Goal: Find contact information: Find contact information

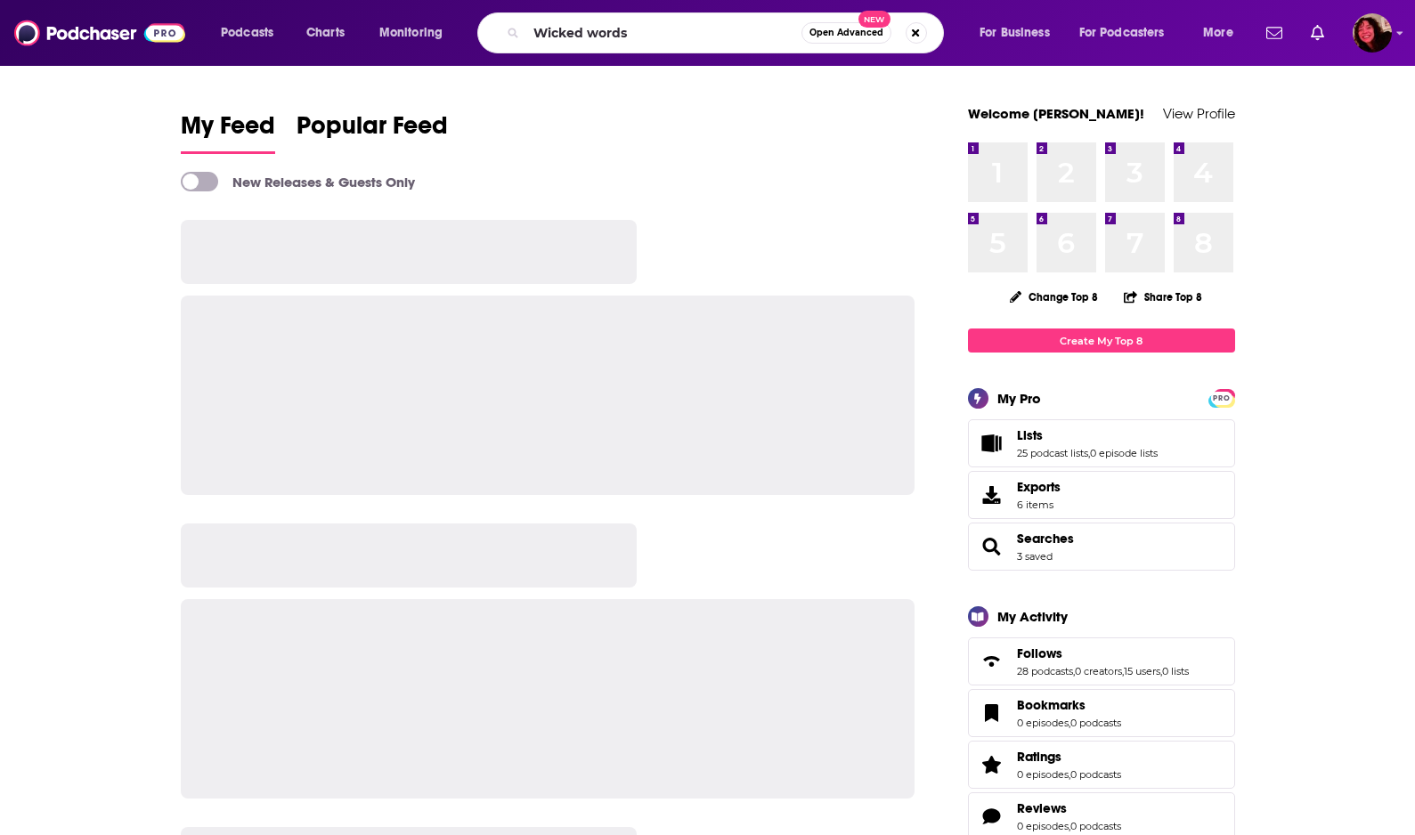
type input "Wicked words"
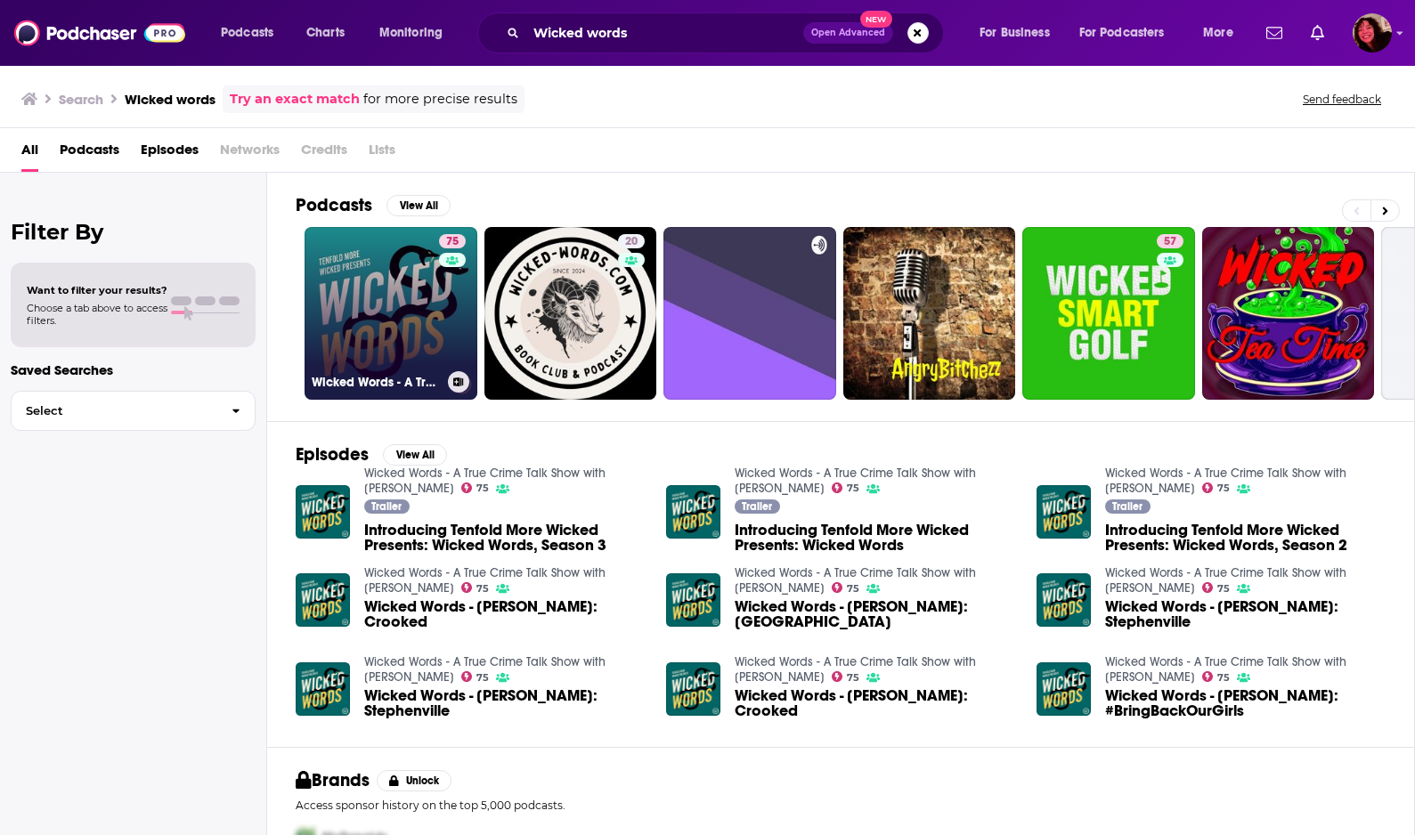
click at [405, 288] on link "75 Wicked Words - A True Crime Talk Show with [PERSON_NAME]" at bounding box center [390, 313] width 173 height 173
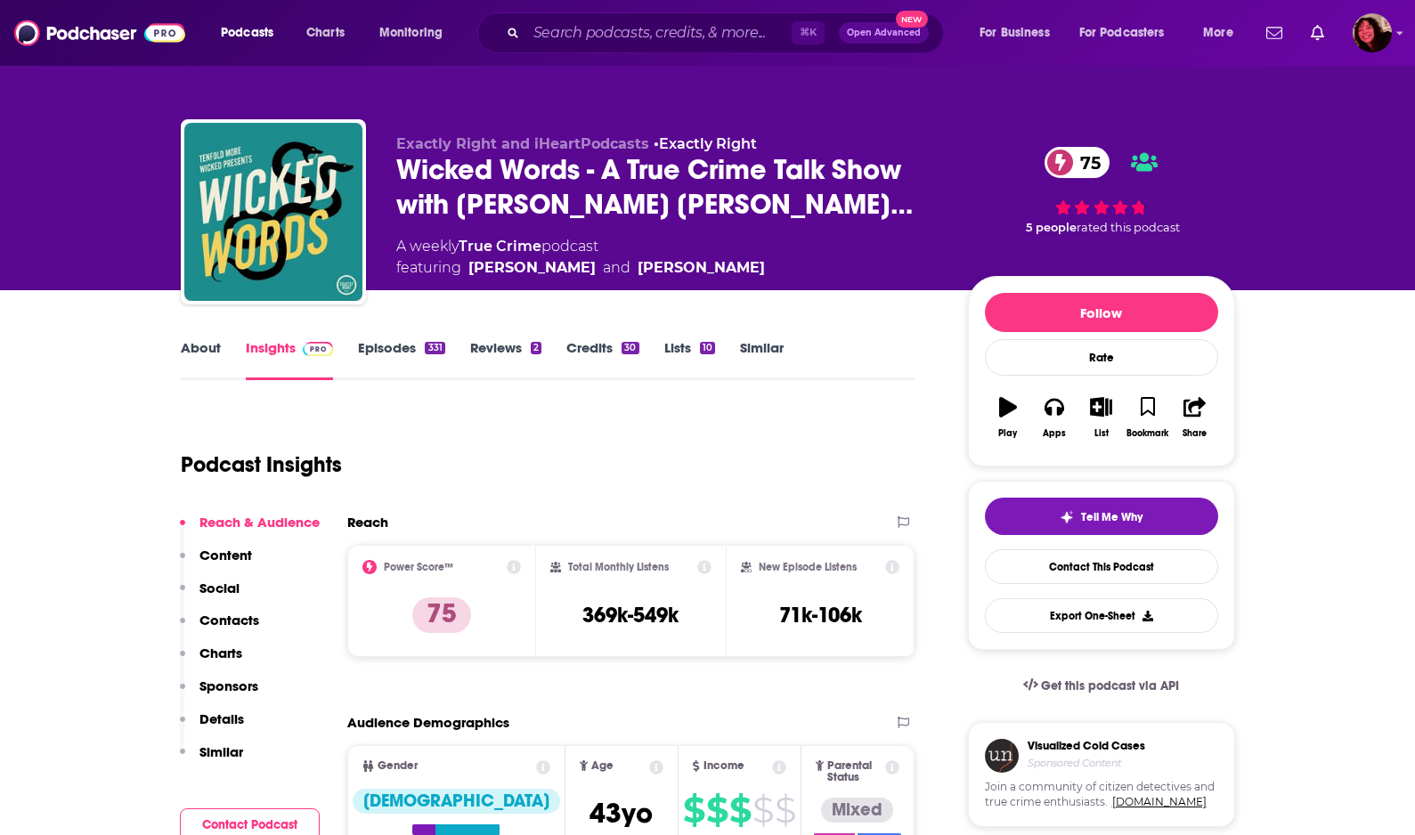
click at [223, 621] on p "Contacts" at bounding box center [229, 620] width 60 height 17
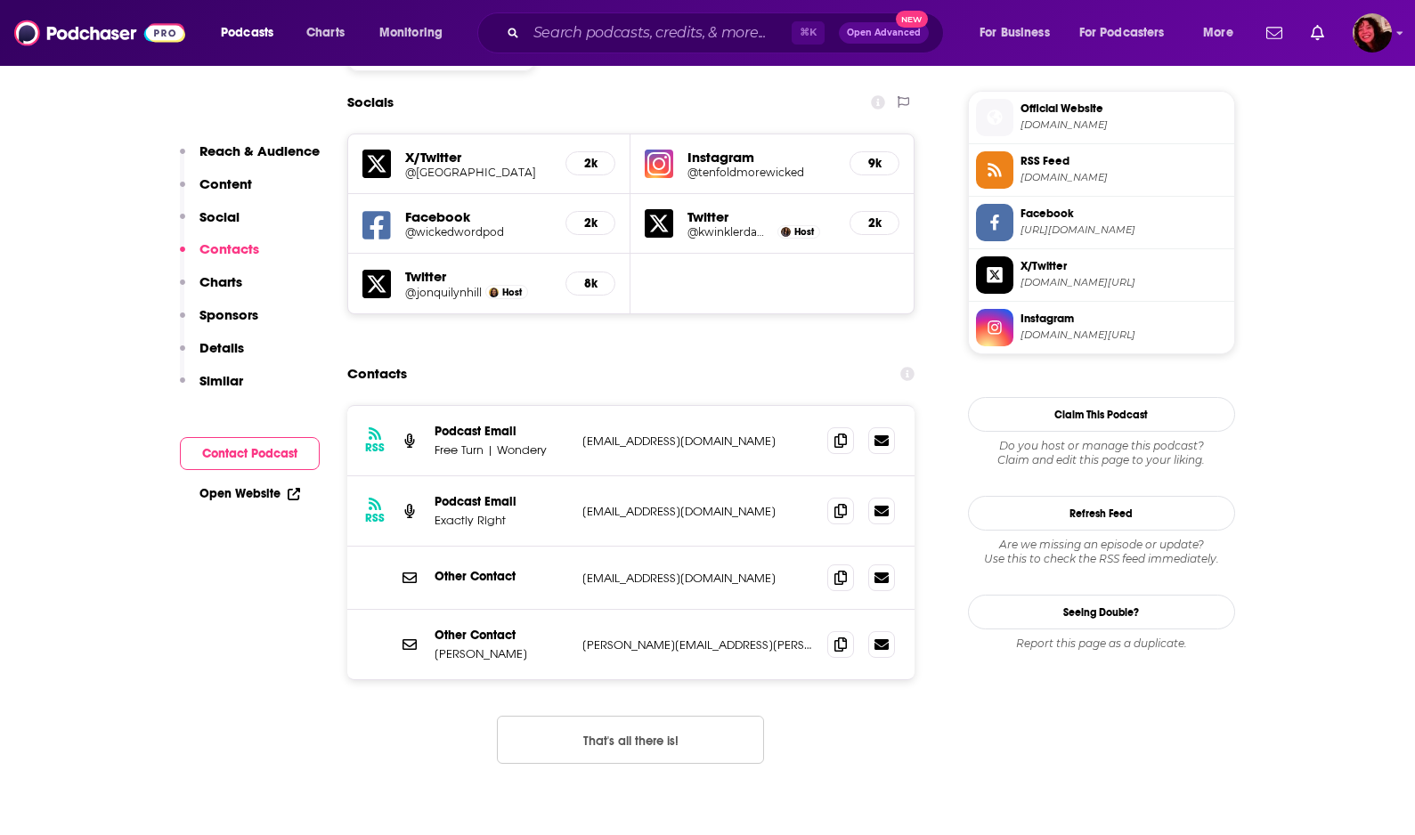
scroll to position [1571, 0]
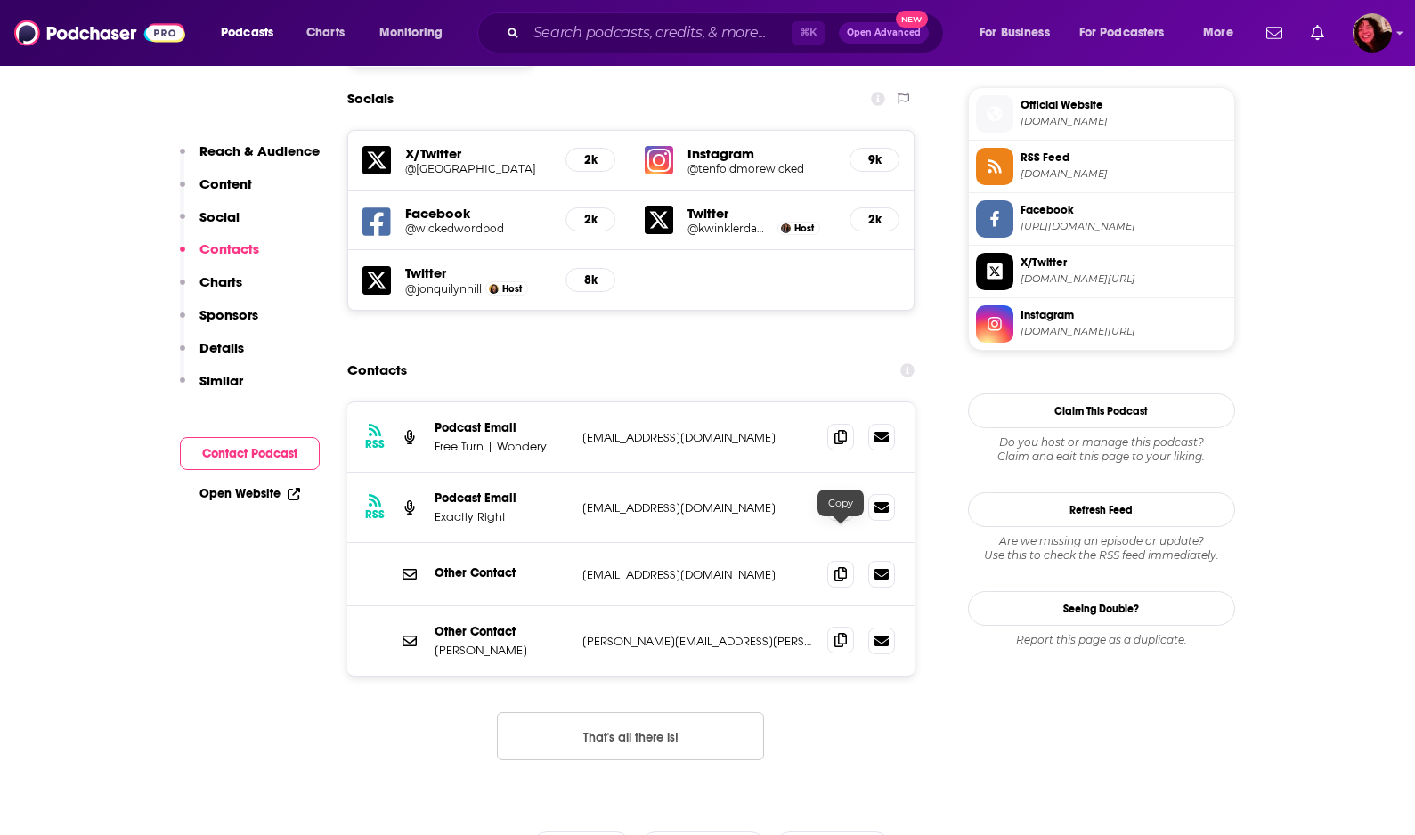
click at [838, 633] on icon at bounding box center [840, 640] width 12 height 14
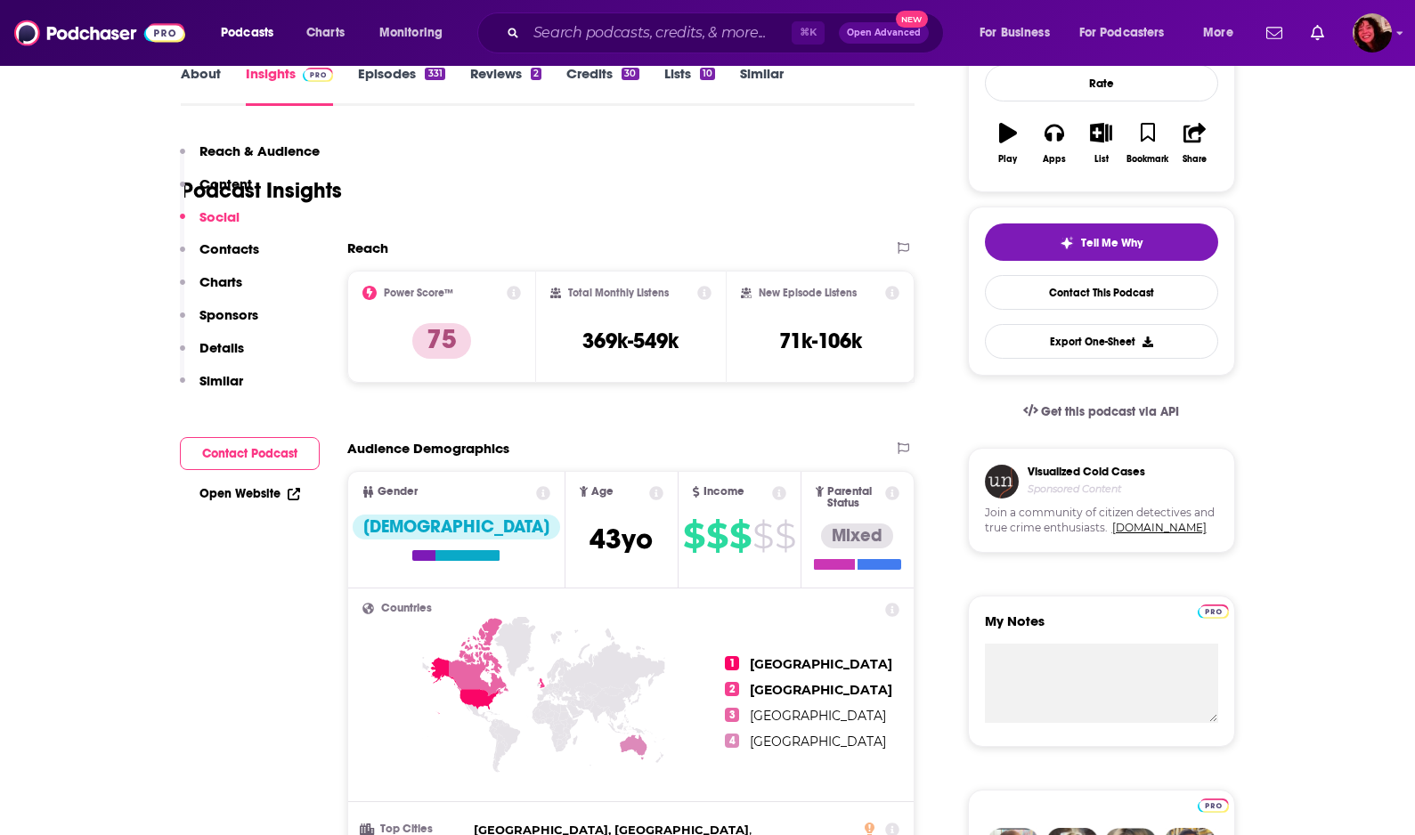
scroll to position [0, 0]
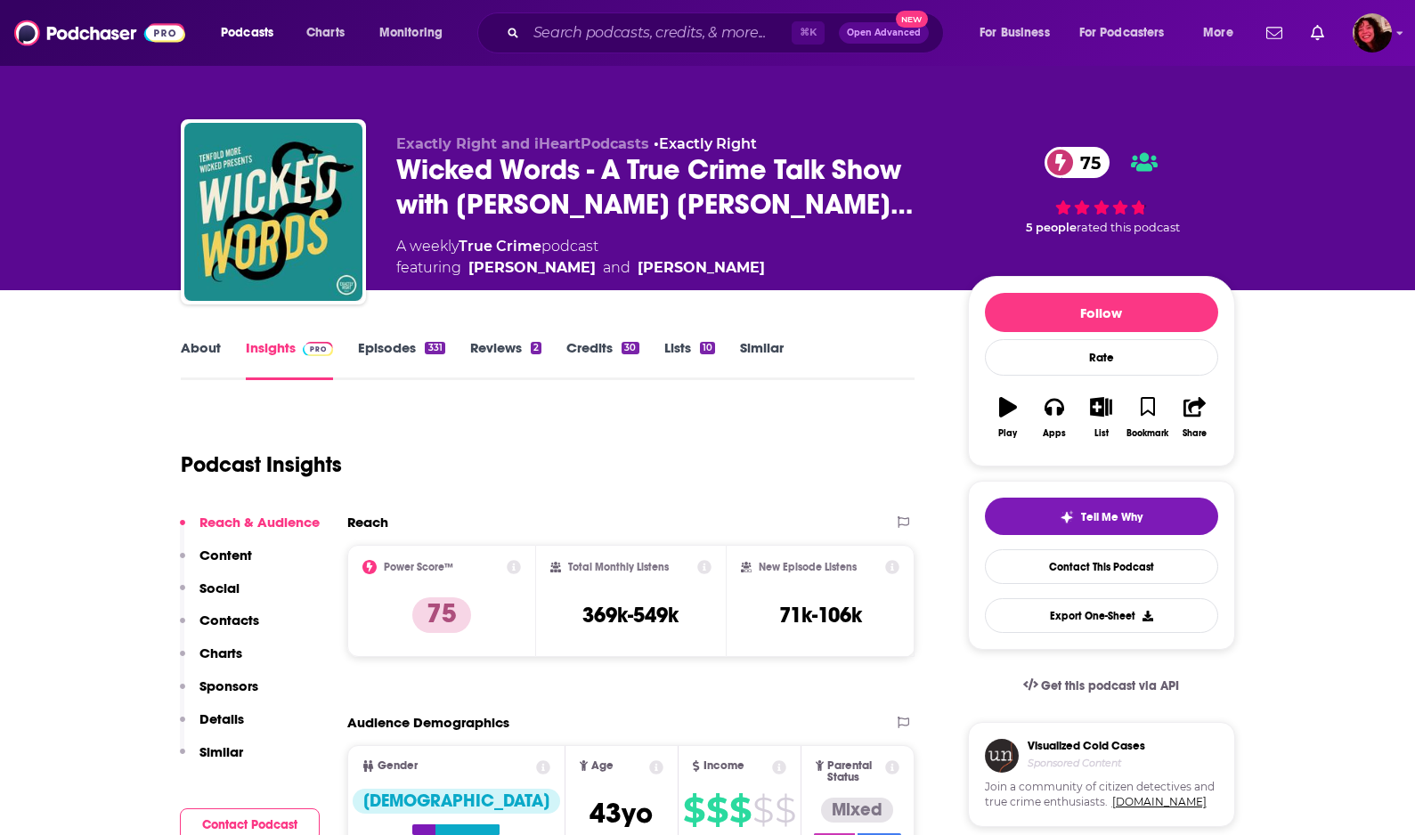
click at [597, 354] on link "Credits 30" at bounding box center [602, 359] width 72 height 41
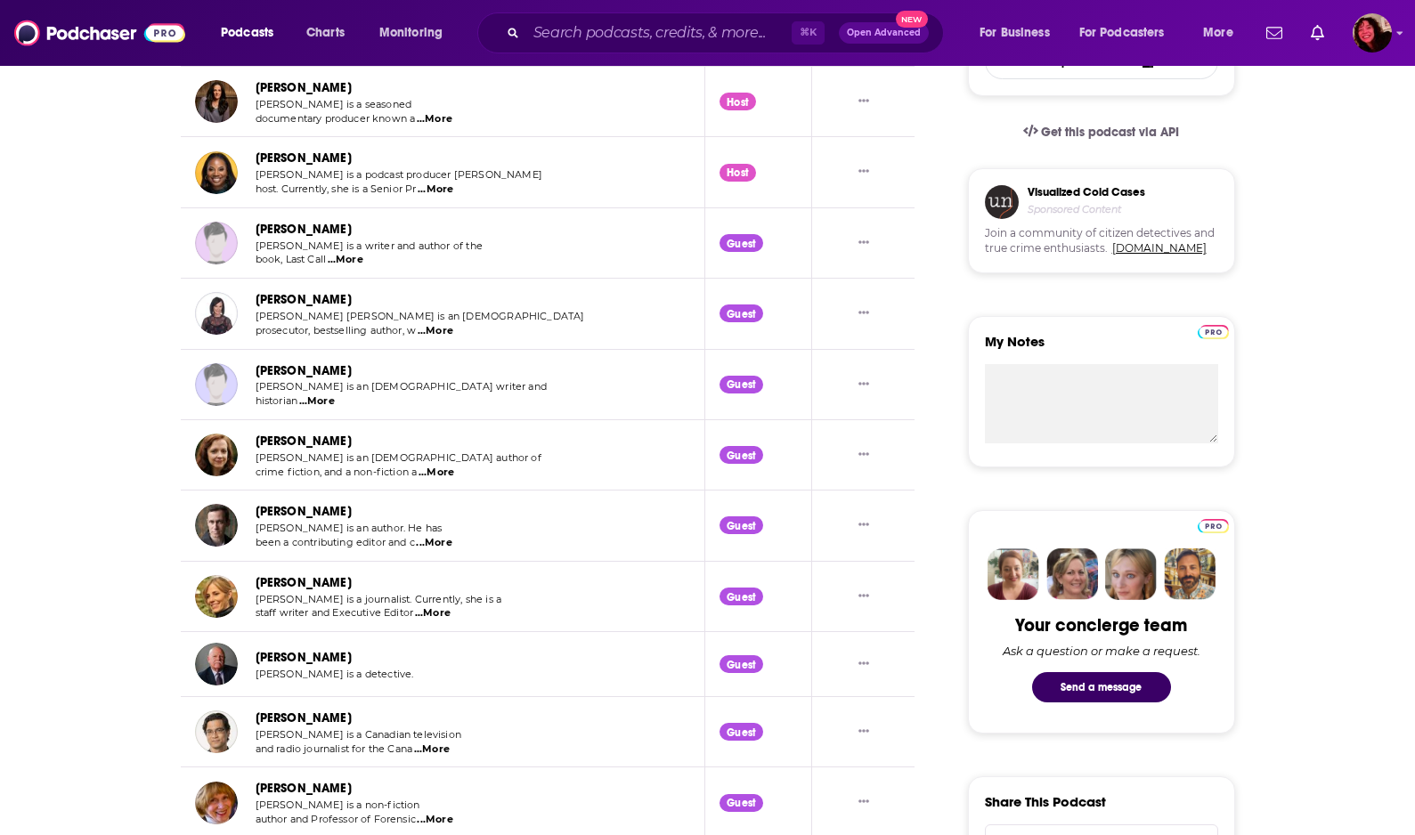
scroll to position [771, 0]
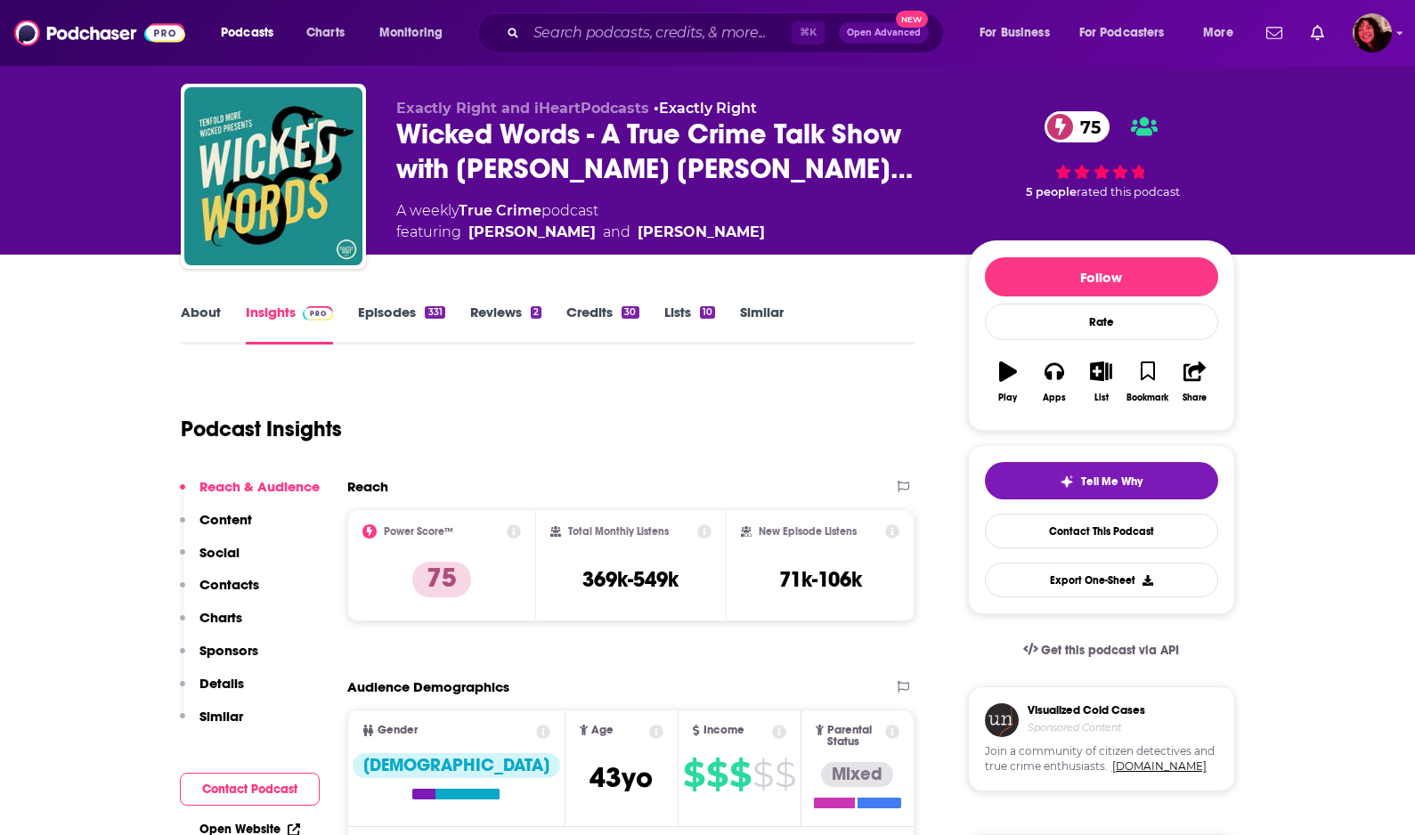
scroll to position [34, 0]
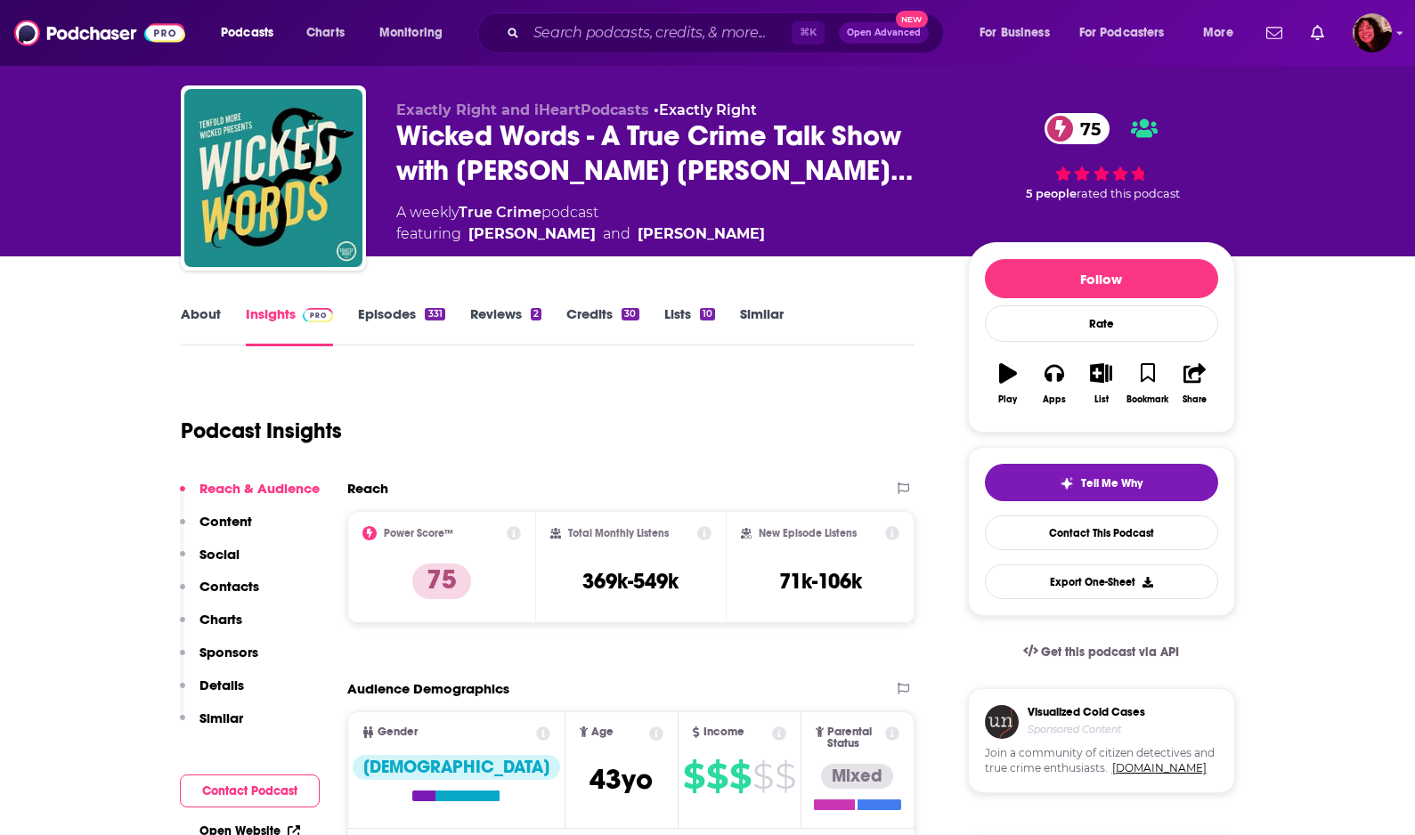
click at [232, 592] on p "Contacts" at bounding box center [229, 586] width 60 height 17
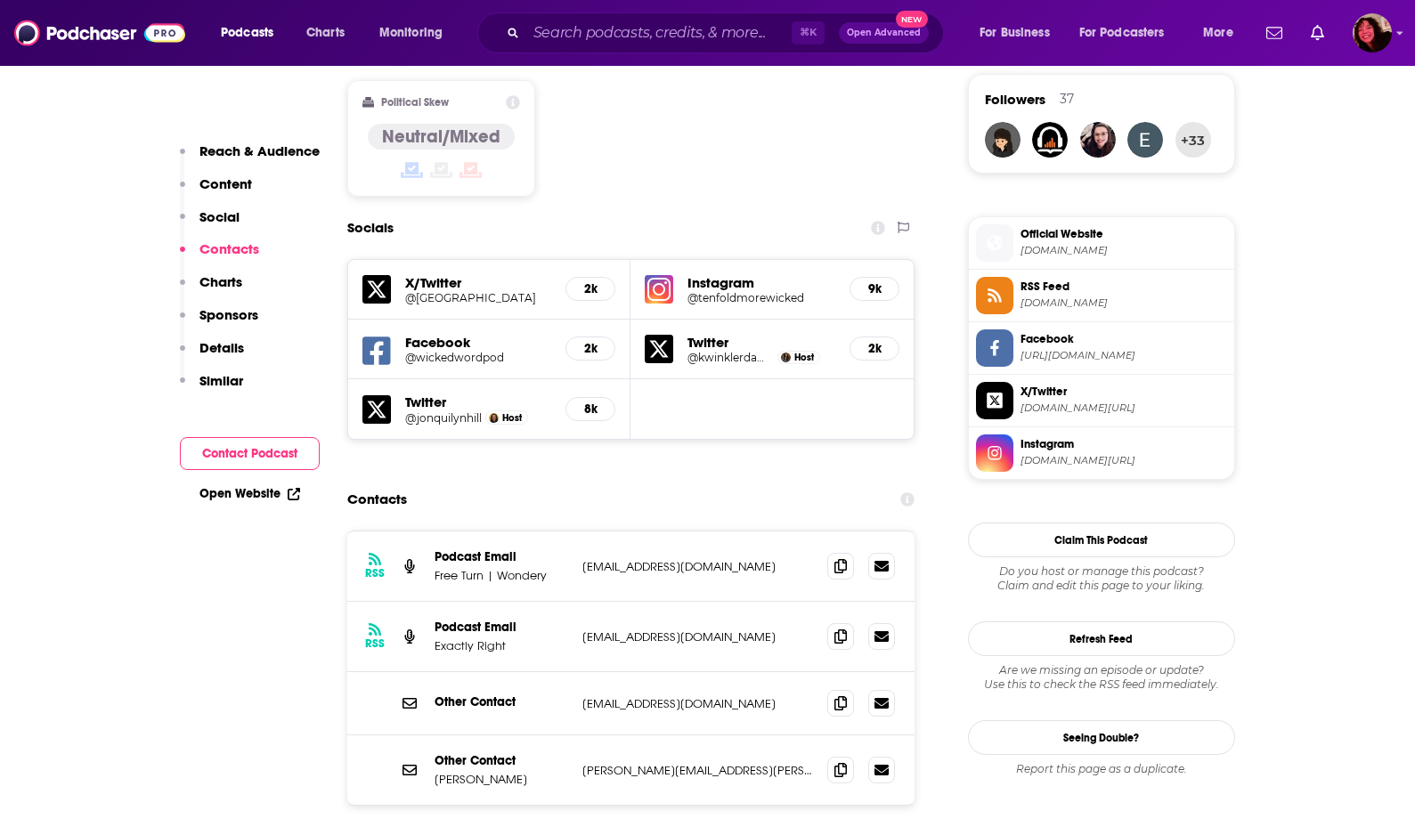
scroll to position [1443, 0]
click at [294, 495] on icon at bounding box center [294, 494] width 12 height 12
